Goal: Check status: Check status

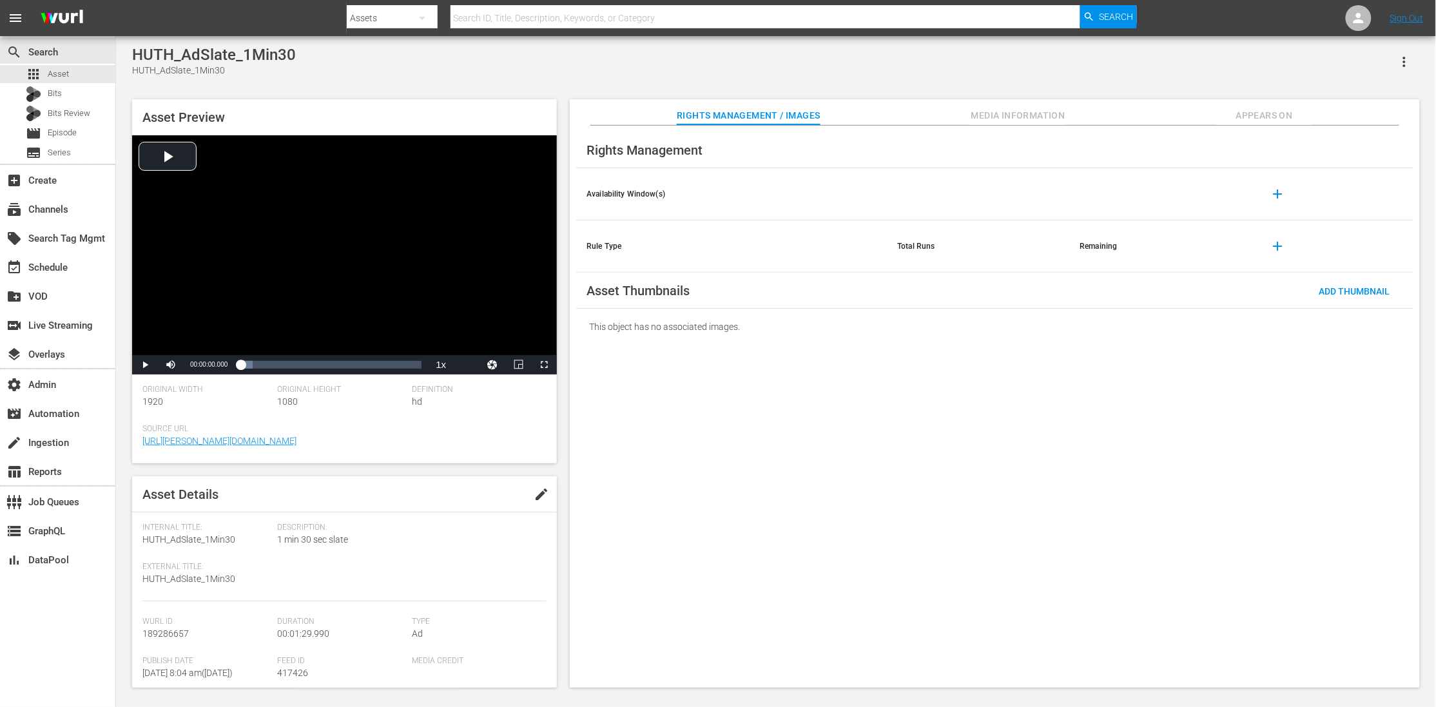
click at [917, 82] on div "HUTH_AdSlate_1Min30 HUTH_AdSlate_1Min30 Asset Preview Video Player is loading. …" at bounding box center [776, 364] width 1301 height 636
